Goal: Information Seeking & Learning: Learn about a topic

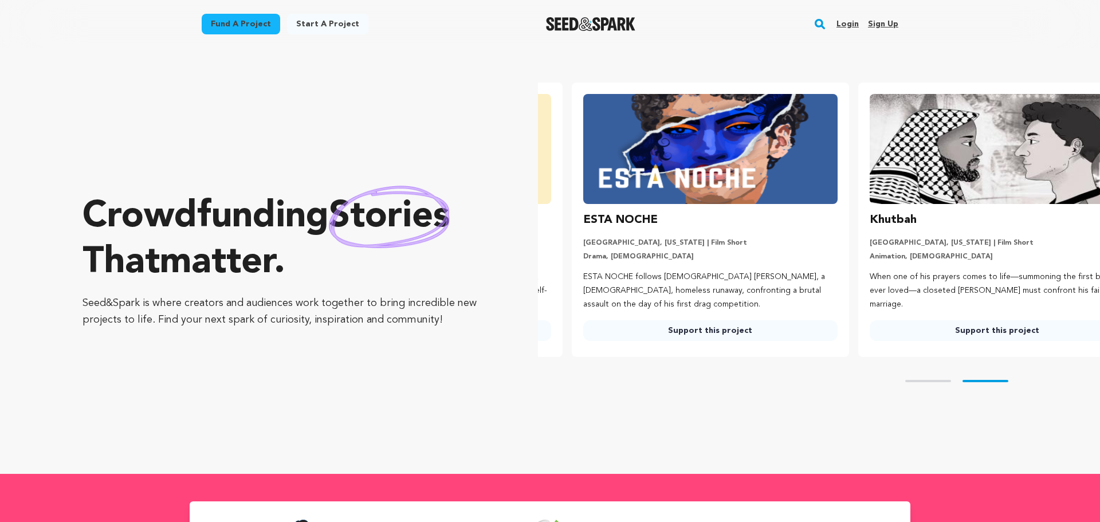
scroll to position [0, 296]
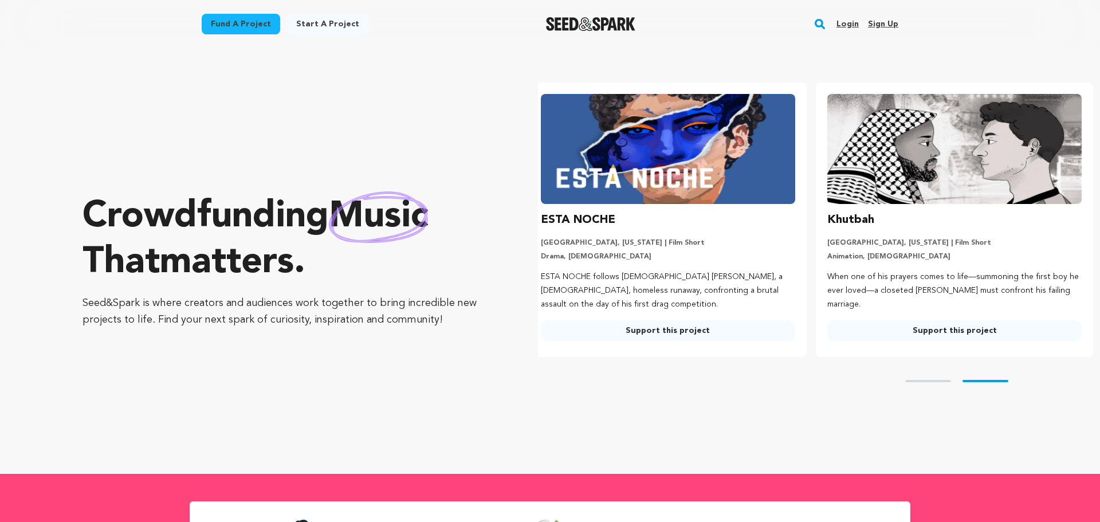
click at [244, 20] on link "Fund a project" at bounding box center [241, 24] width 78 height 21
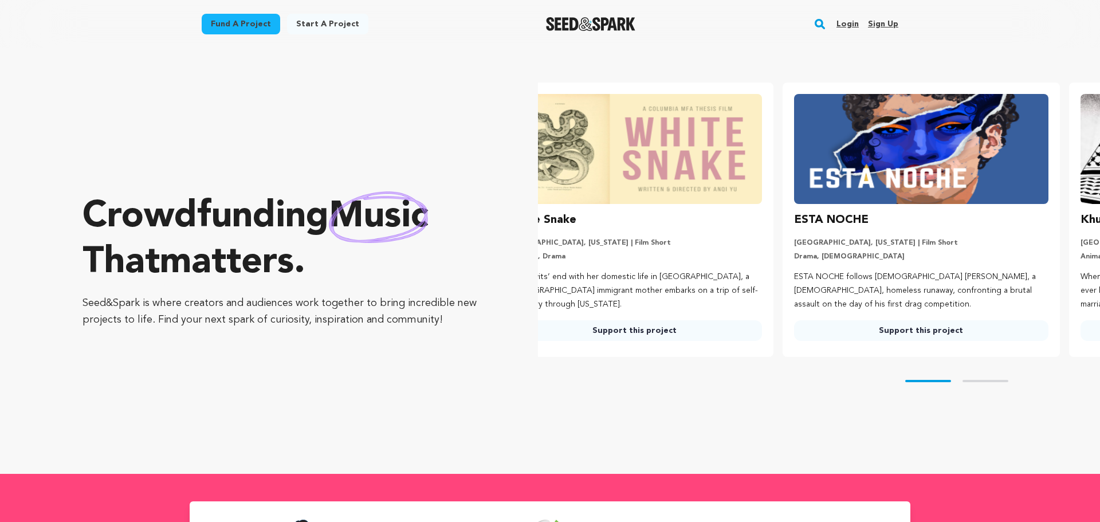
scroll to position [0, 0]
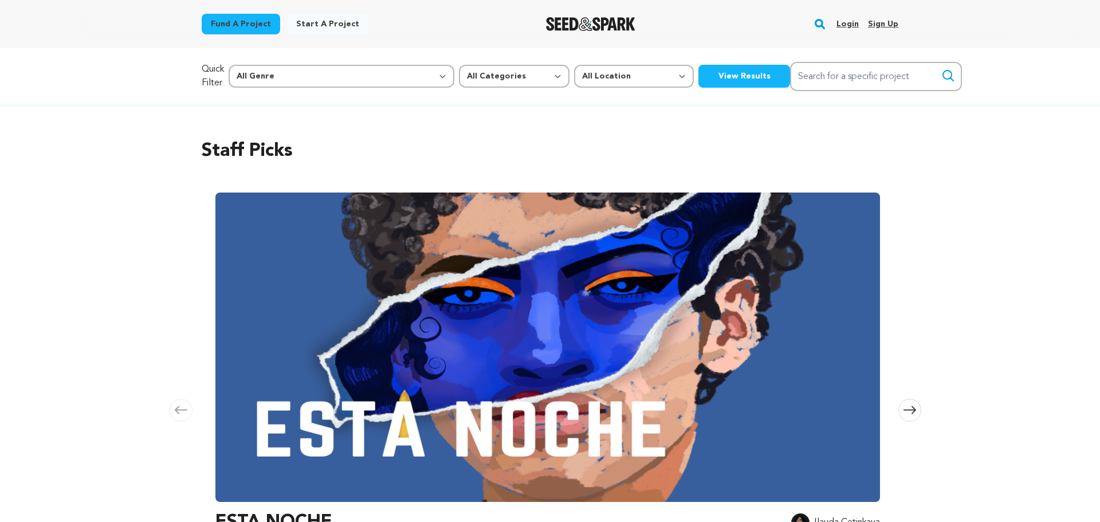
click at [698, 65] on button "View Results" at bounding box center [744, 76] width 92 height 23
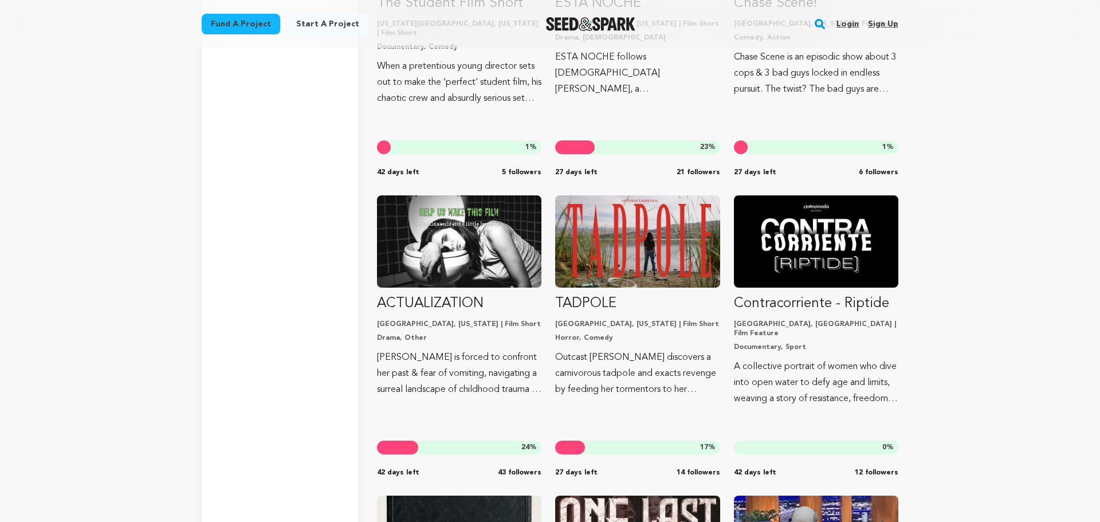
scroll to position [2772, 0]
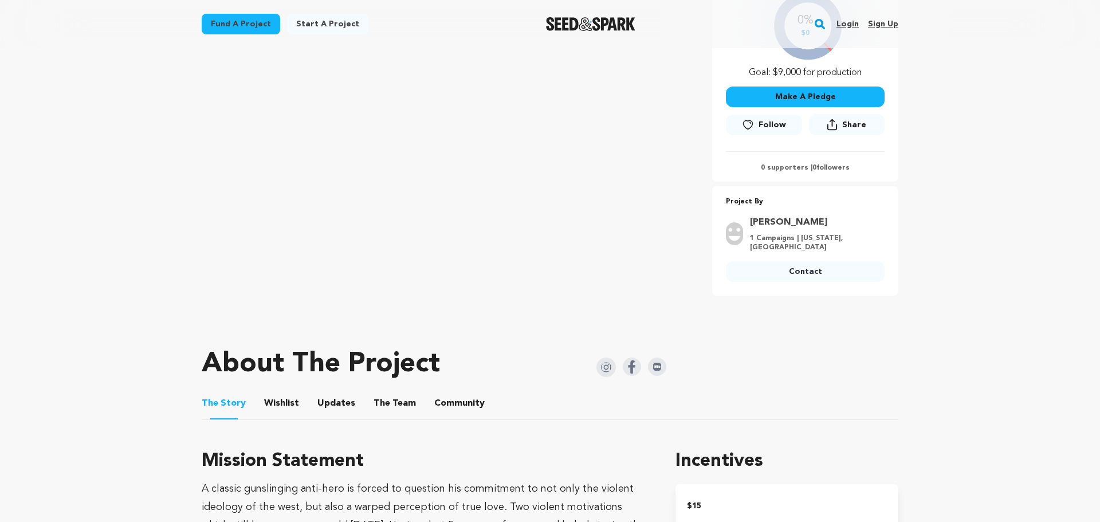
scroll to position [329, 0]
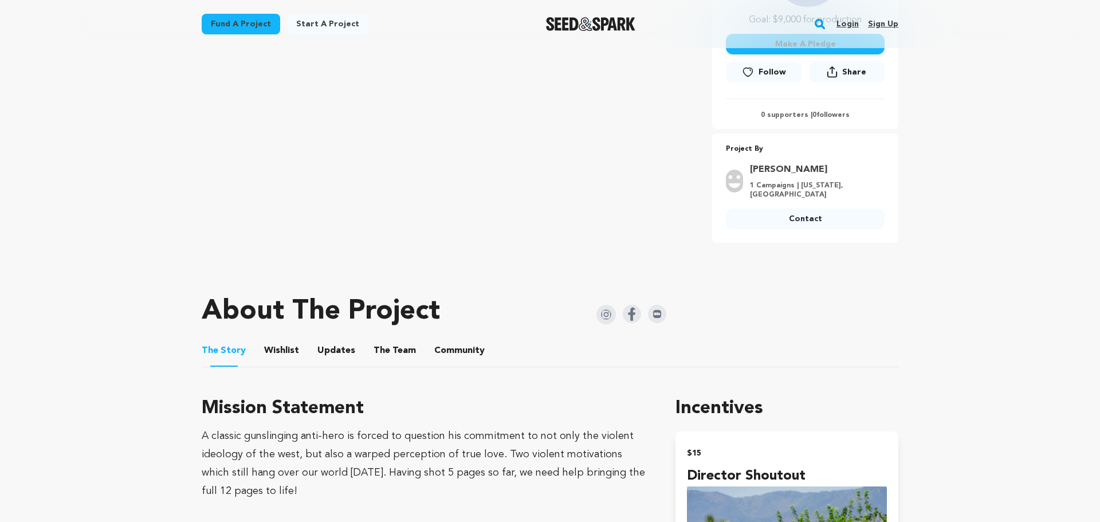
click at [388, 350] on button "The Team" at bounding box center [395, 353] width 28 height 28
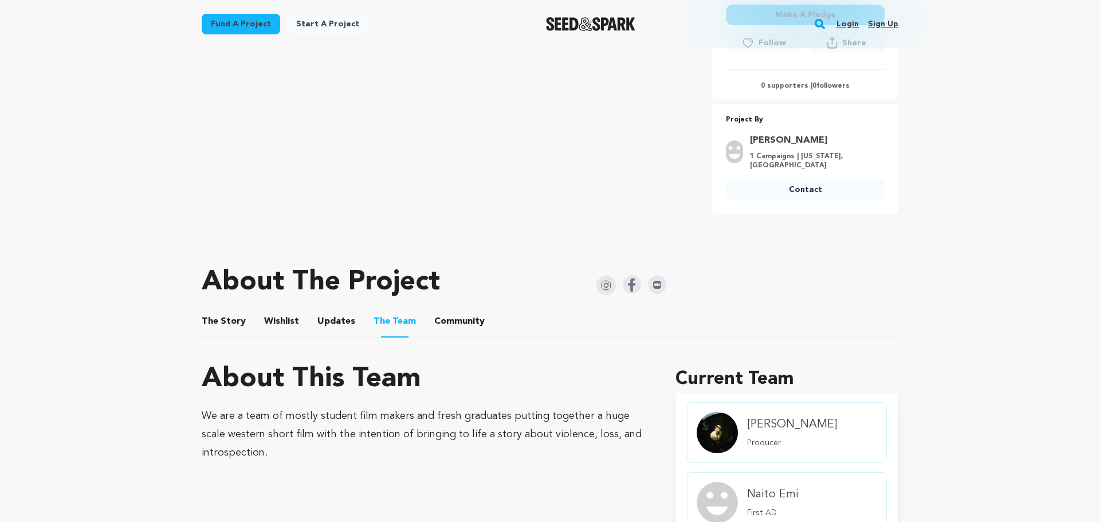
scroll to position [185, 0]
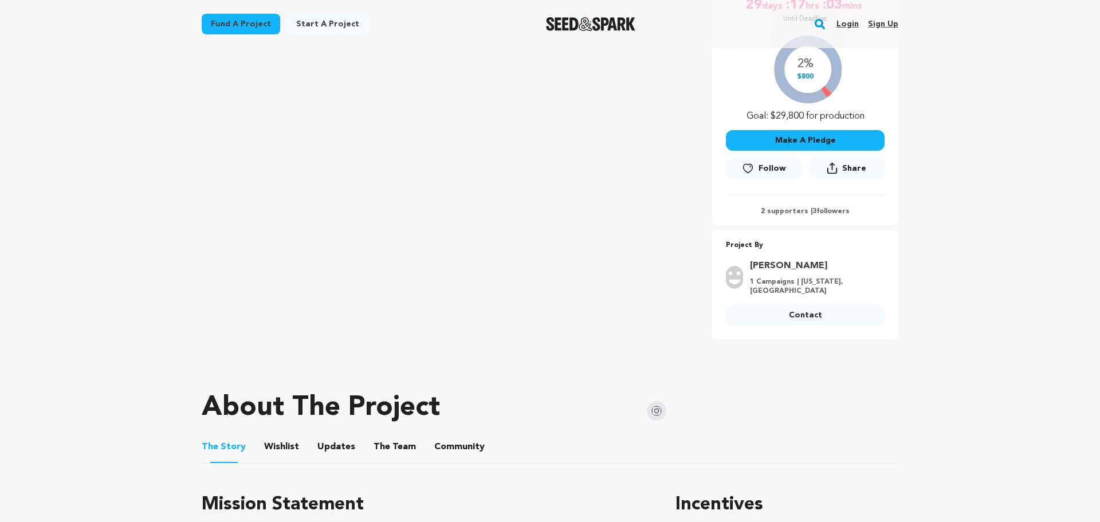
scroll to position [298, 0]
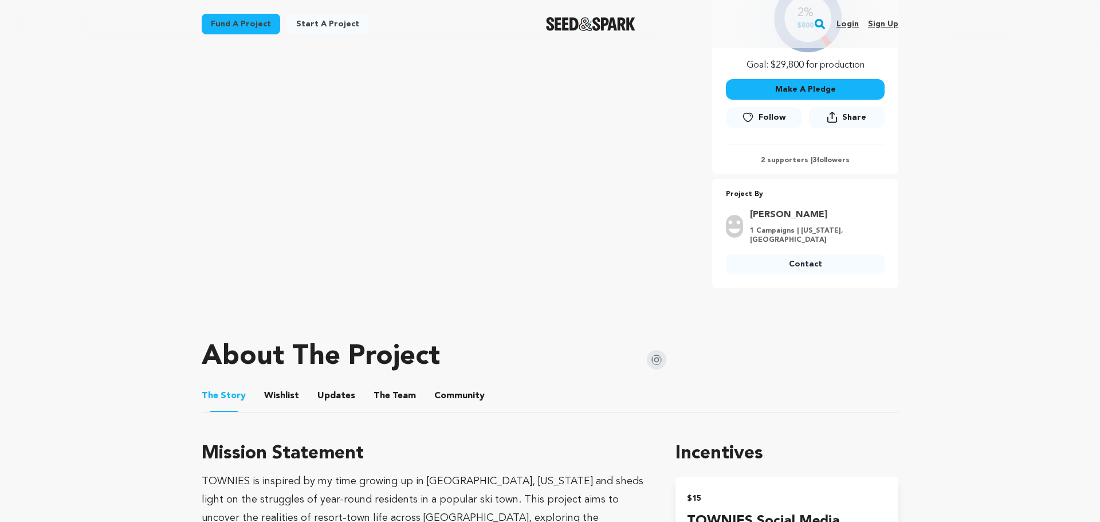
click at [398, 396] on button "The Team" at bounding box center [395, 398] width 28 height 28
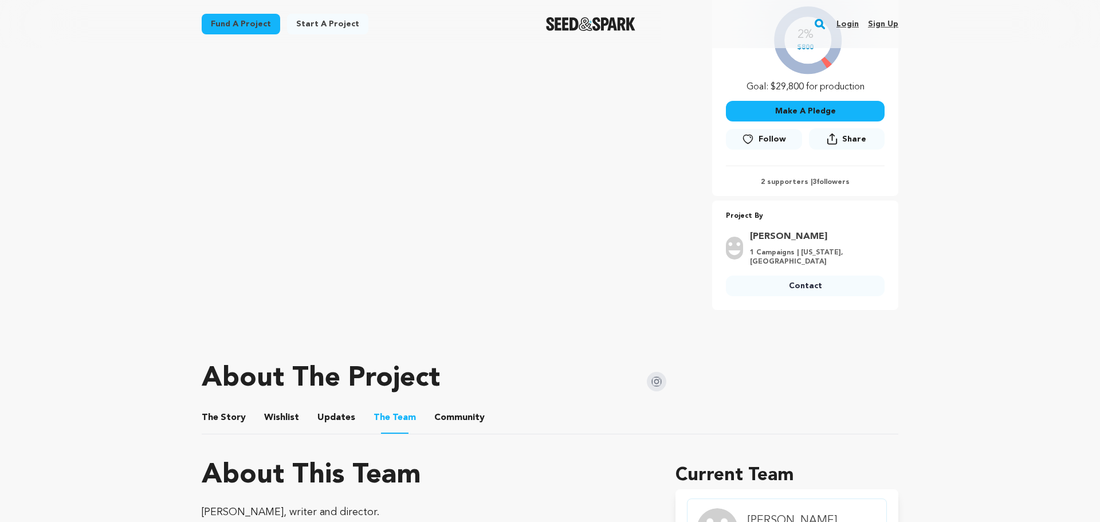
scroll to position [422, 0]
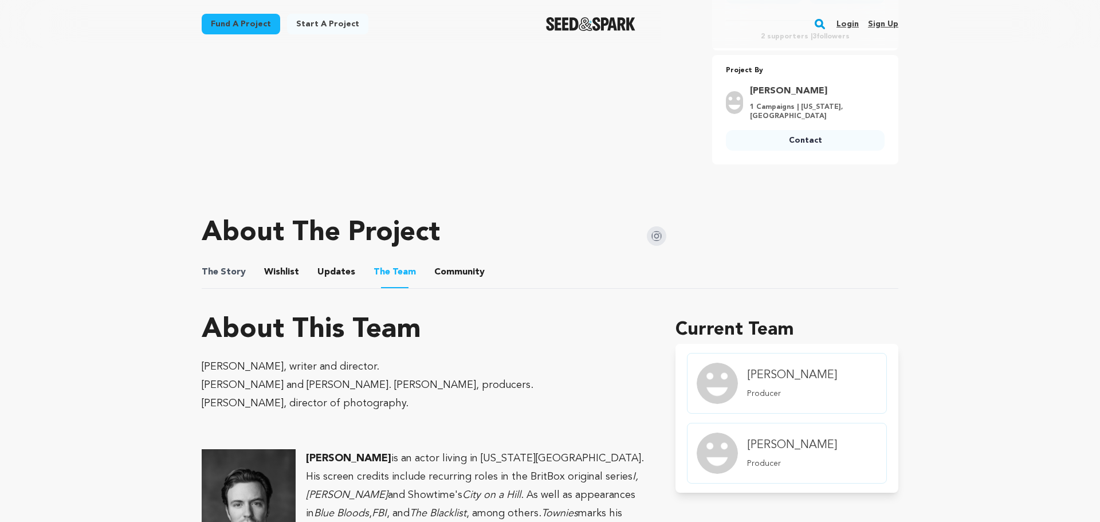
click at [242, 277] on ul "The Story The Story Wishlist Wishlist Updates Updates The Team The Team Communi…" at bounding box center [550, 272] width 697 height 33
click at [214, 266] on button "The Story" at bounding box center [224, 275] width 28 height 28
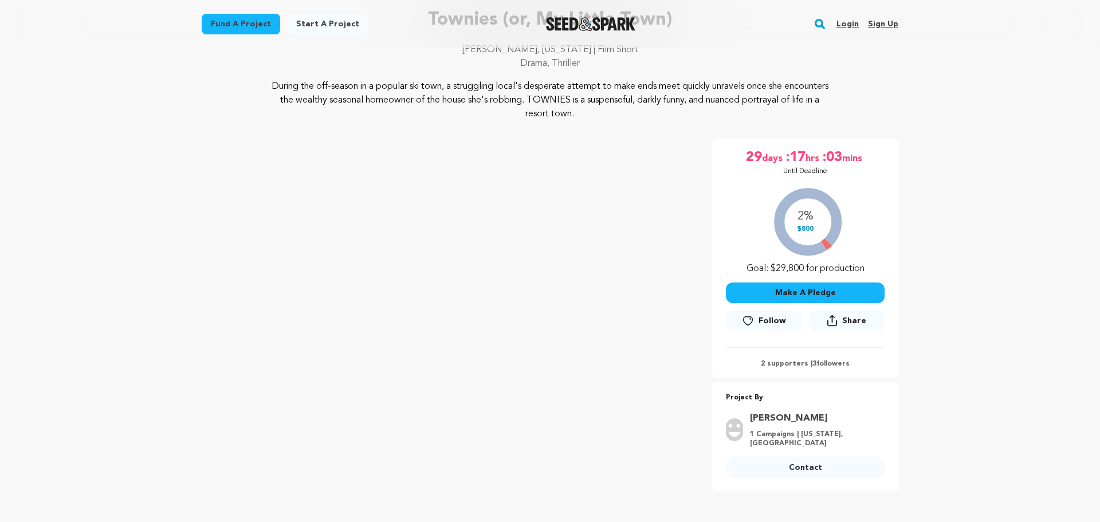
scroll to position [171, 0]
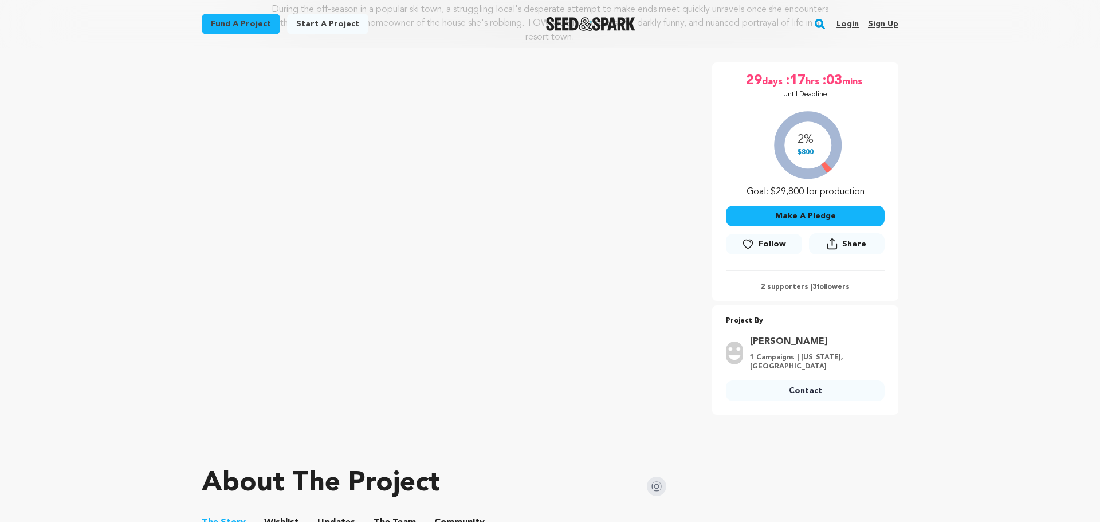
click at [660, 489] on img at bounding box center [656, 486] width 19 height 19
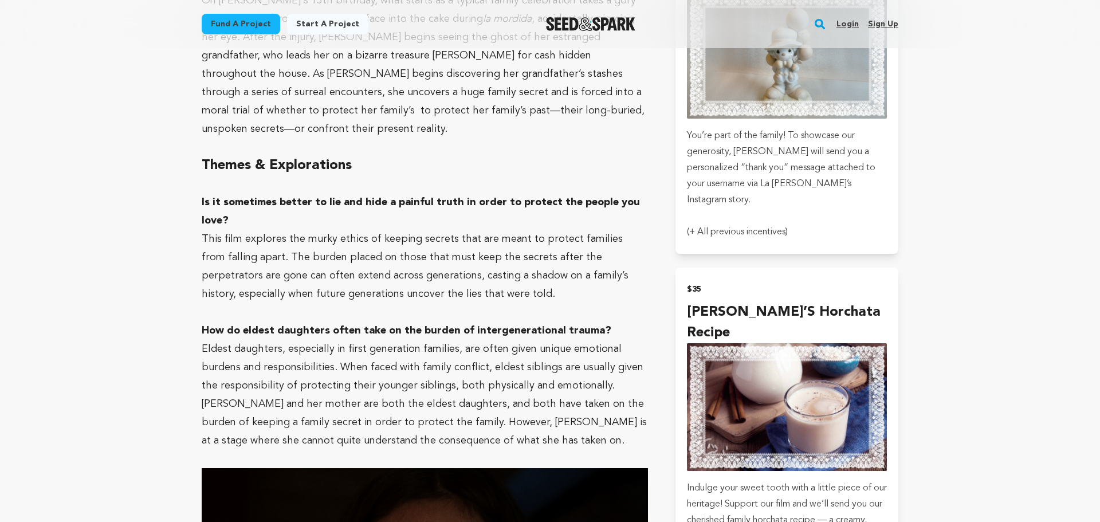
scroll to position [458, 0]
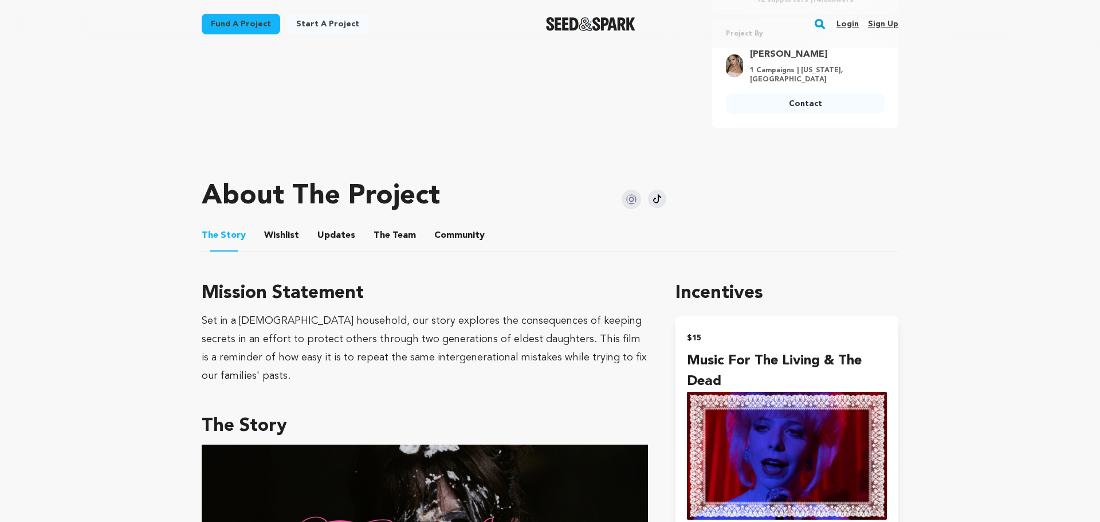
click at [393, 226] on button "The Team" at bounding box center [395, 238] width 28 height 28
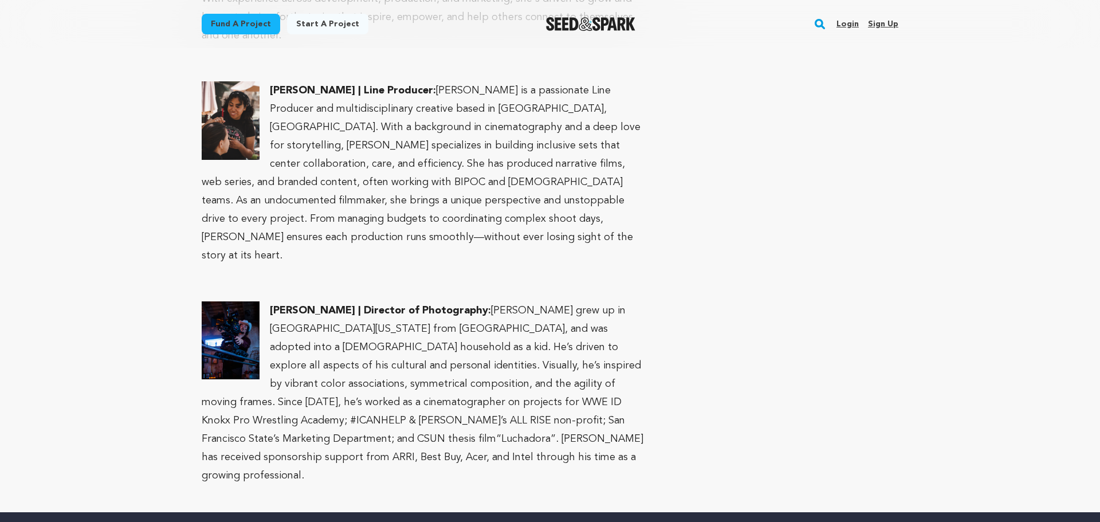
scroll to position [1537, 0]
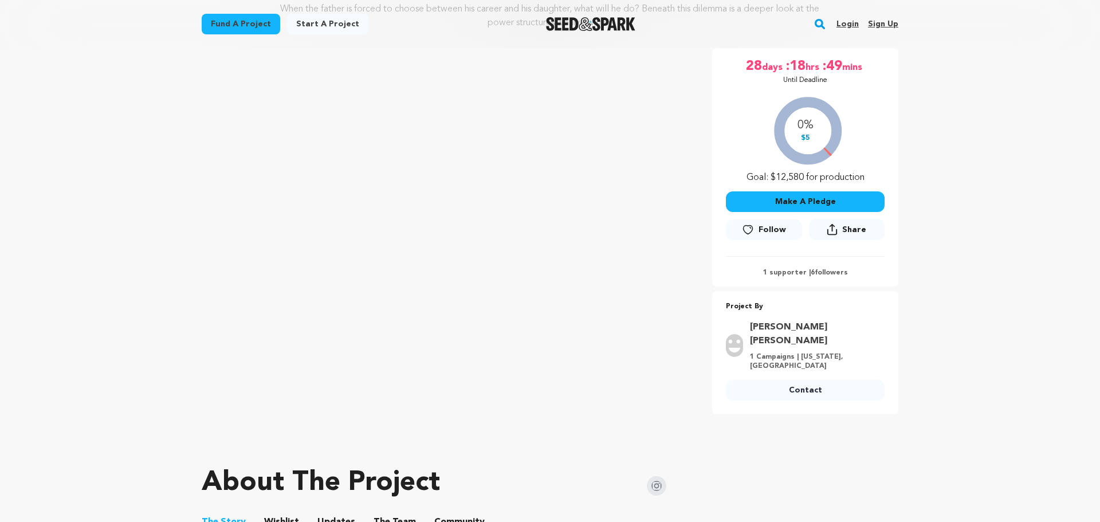
scroll to position [223, 0]
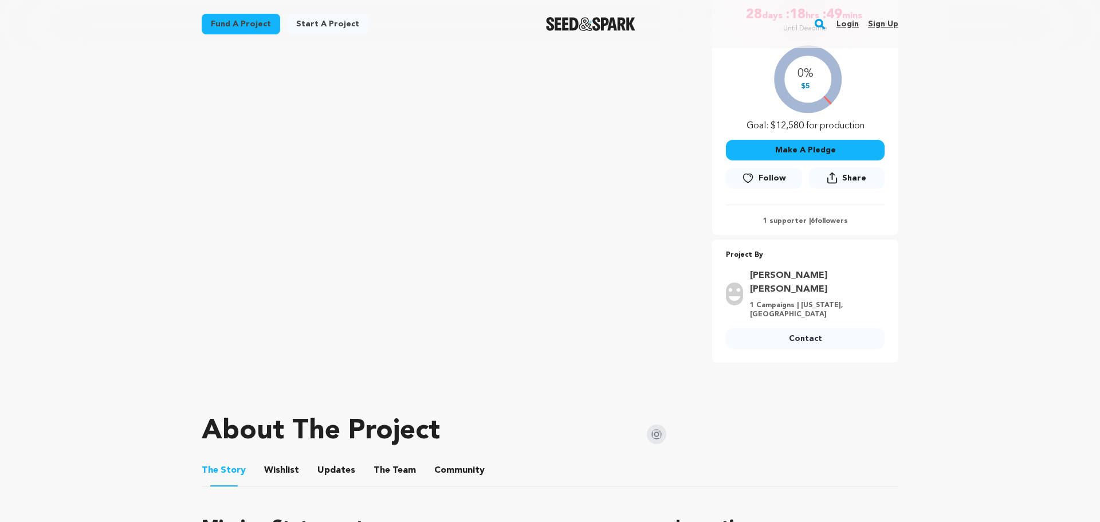
click at [400, 459] on button "The Team" at bounding box center [395, 473] width 28 height 28
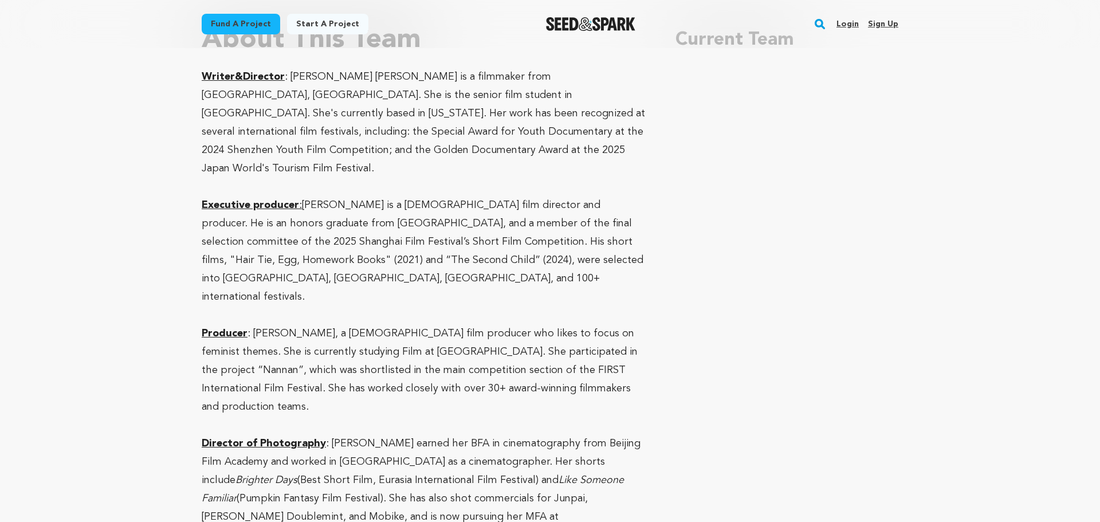
scroll to position [859, 0]
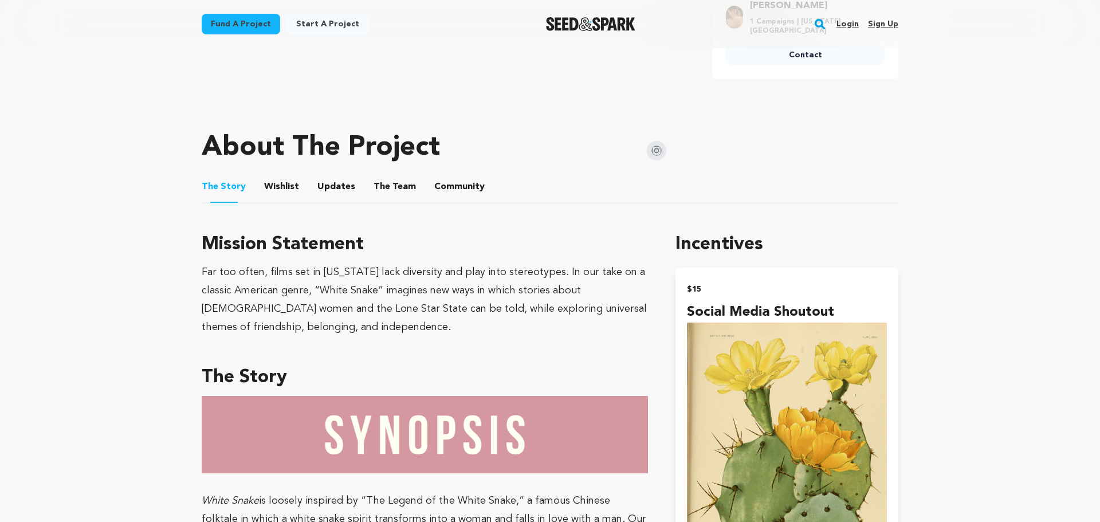
scroll to position [577, 0]
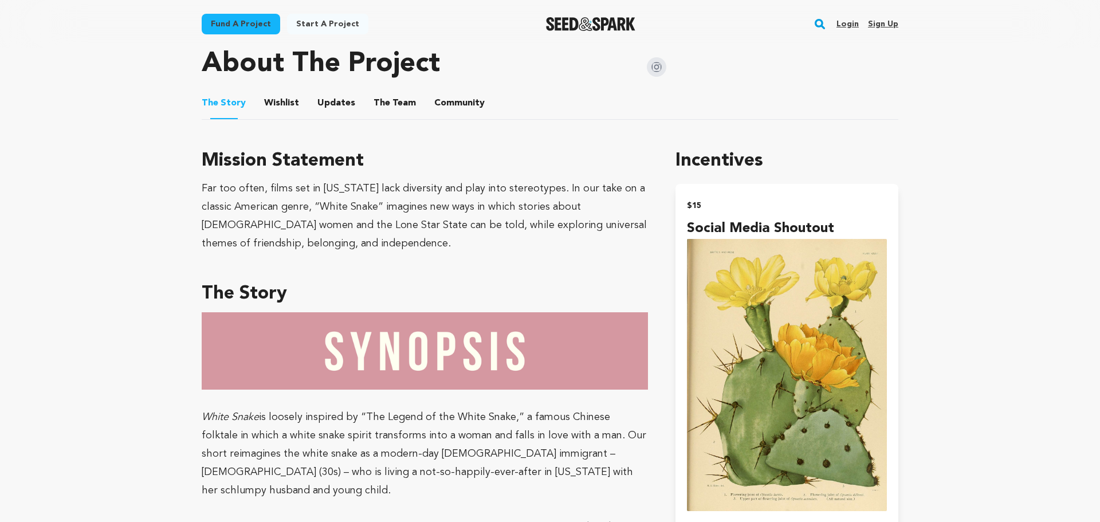
click at [392, 94] on button "The Team" at bounding box center [395, 106] width 28 height 28
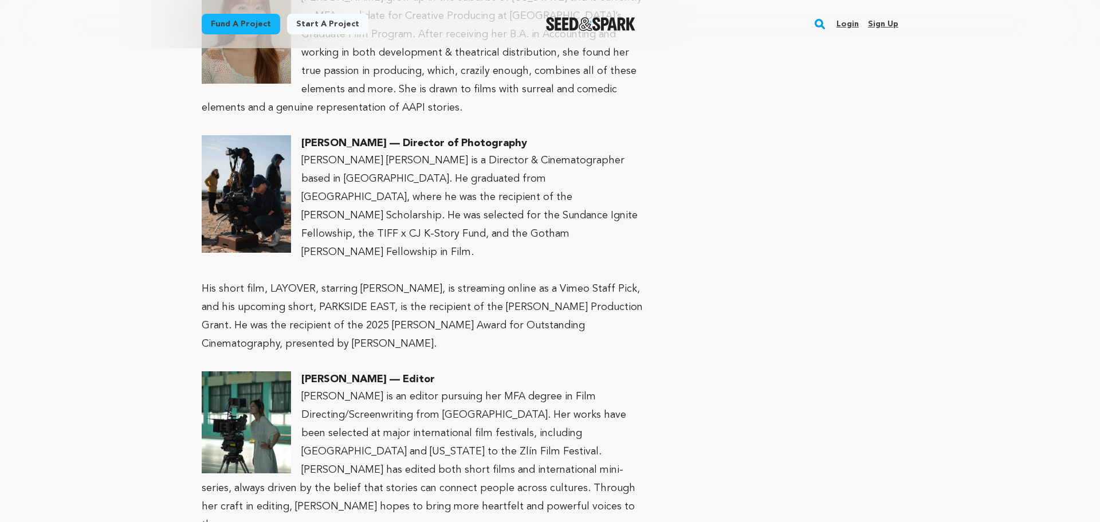
scroll to position [1208, 0]
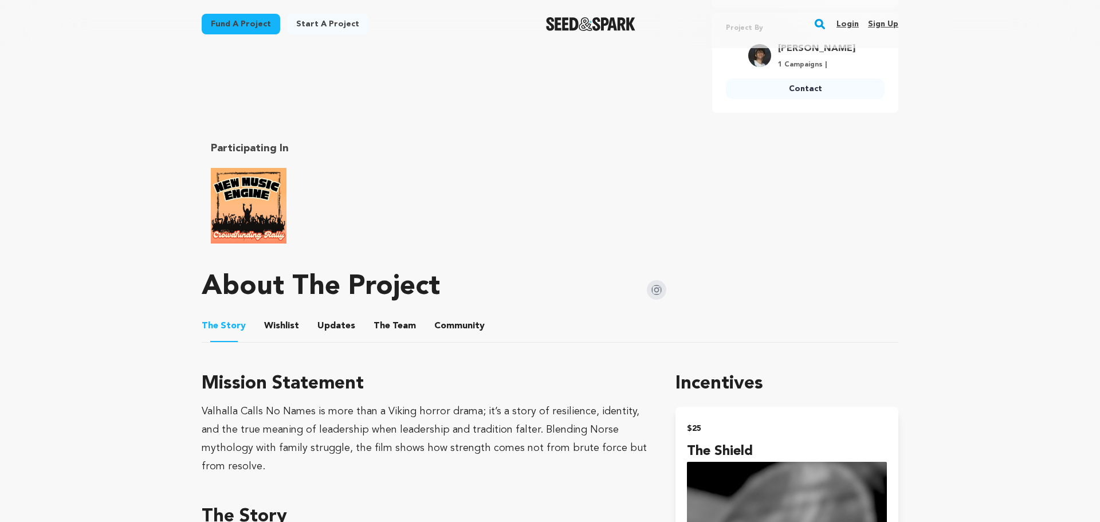
scroll to position [477, 0]
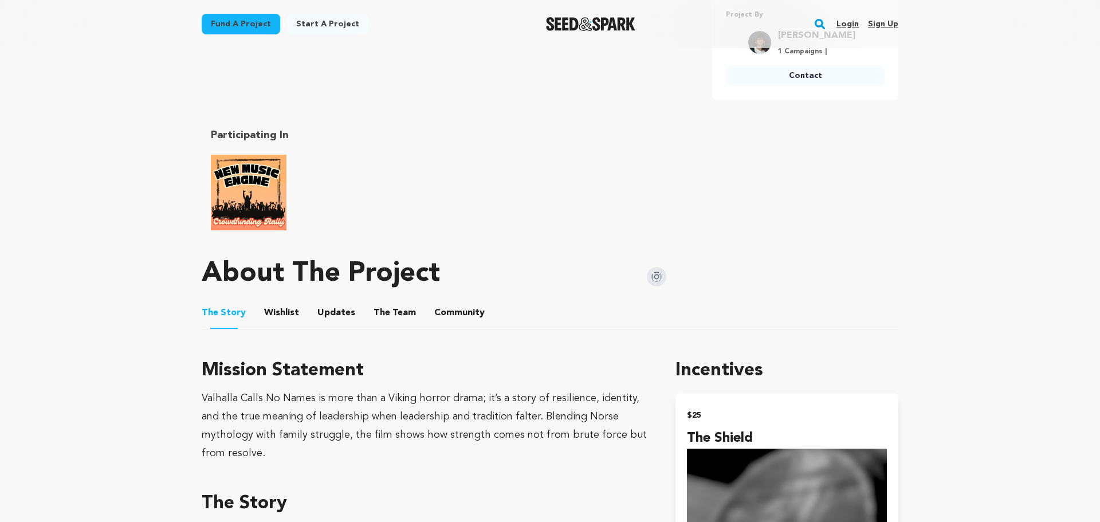
click at [388, 317] on button "The Team" at bounding box center [395, 315] width 28 height 28
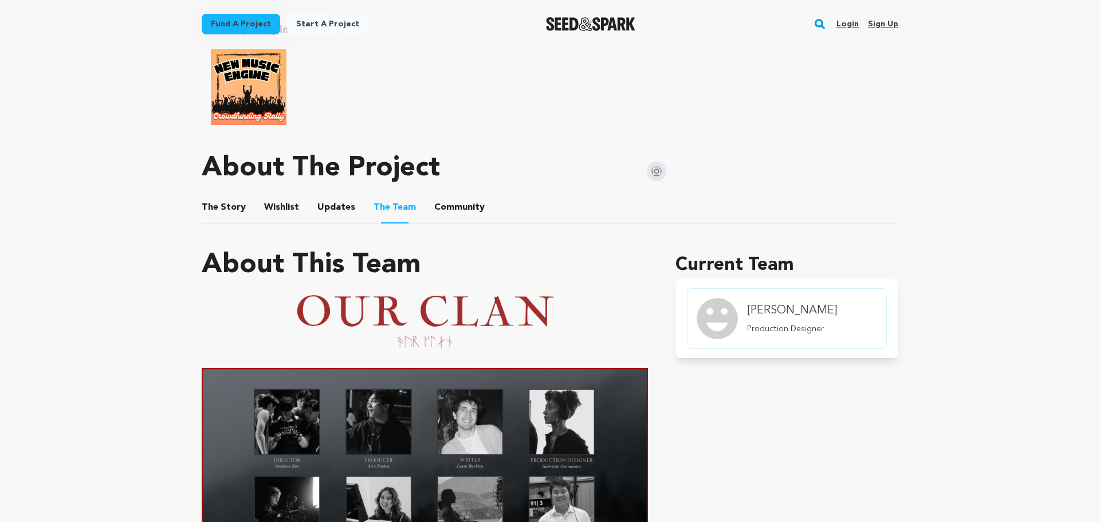
scroll to position [716, 0]
